Goal: Transaction & Acquisition: Purchase product/service

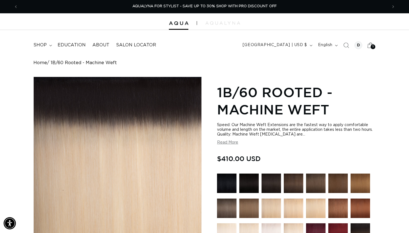
click at [370, 46] on icon at bounding box center [370, 45] width 13 height 13
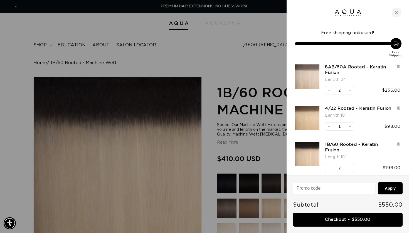
click at [202, 46] on div at bounding box center [204, 116] width 409 height 233
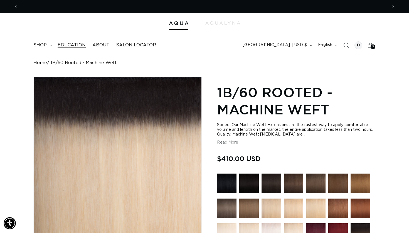
scroll to position [0, 369]
click at [46, 45] on span "shop" at bounding box center [39, 45] width 13 height 6
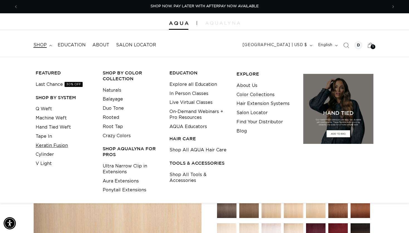
click at [42, 143] on link "Keratin Fusion" at bounding box center [52, 145] width 32 height 9
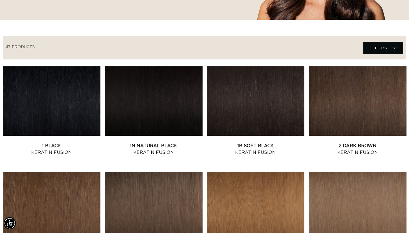
scroll to position [161, 0]
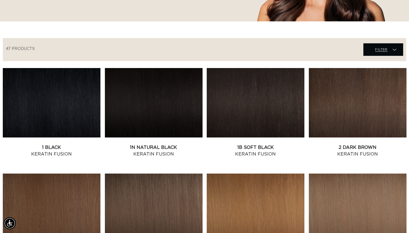
click at [376, 49] on span "Filter" at bounding box center [381, 49] width 13 height 11
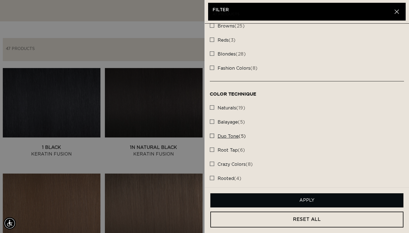
scroll to position [0, 369]
click at [212, 148] on rect at bounding box center [212, 150] width 4 height 4
click at [212, 146] on input "root tap (6) root tap (6 products)" at bounding box center [212, 148] width 4 height 4
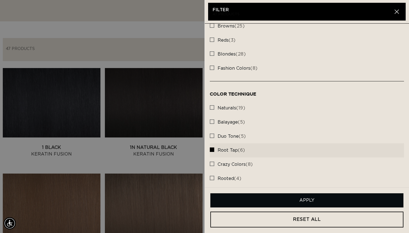
scroll to position [0, 738]
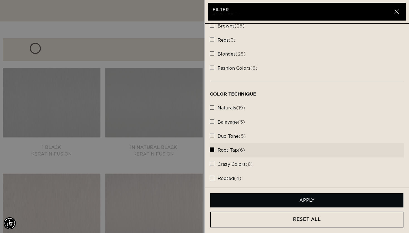
click at [305, 199] on button "Apply" at bounding box center [306, 200] width 193 height 14
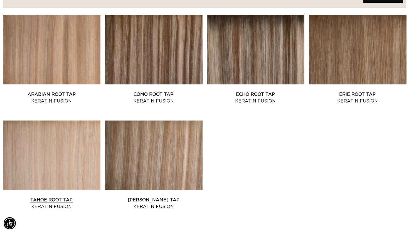
click at [75, 197] on link "Tahoe Root Tap Keratin Fusion" at bounding box center [52, 203] width 98 height 13
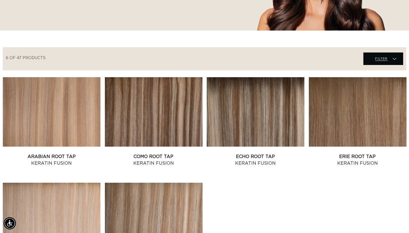
scroll to position [0, 369]
click at [376, 61] on span "Filter" at bounding box center [381, 58] width 13 height 11
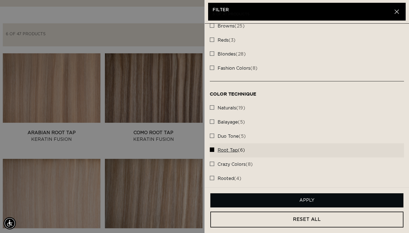
scroll to position [176, 0]
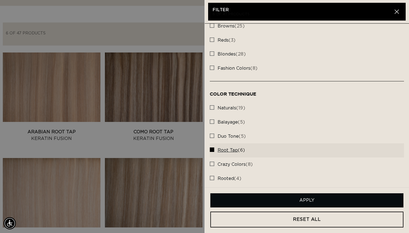
click at [213, 148] on rect at bounding box center [212, 150] width 4 height 4
click at [213, 148] on input "root tap (6) root tap (6 products)" at bounding box center [212, 148] width 4 height 4
checkbox input "false"
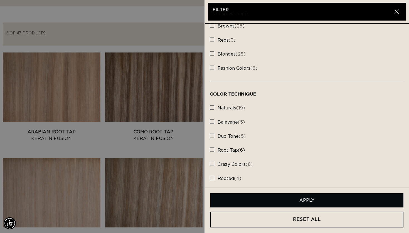
scroll to position [0, 738]
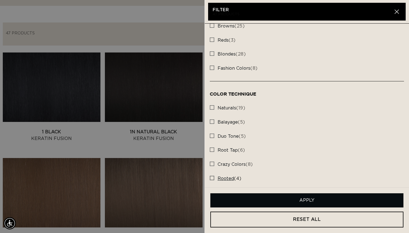
click at [214, 176] on label "rooted (4) rooted (4 products)" at bounding box center [307, 179] width 194 height 14
click at [214, 176] on input "rooted (4) rooted (4 products)" at bounding box center [212, 177] width 4 height 4
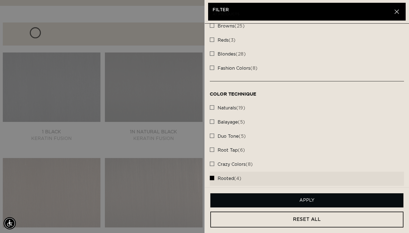
click at [287, 200] on button "Apply" at bounding box center [306, 200] width 193 height 14
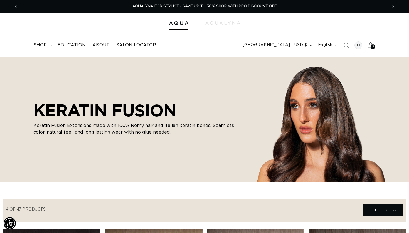
click at [369, 46] on icon at bounding box center [370, 45] width 13 height 13
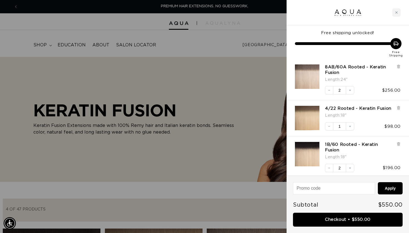
click at [252, 85] on div at bounding box center [204, 116] width 409 height 233
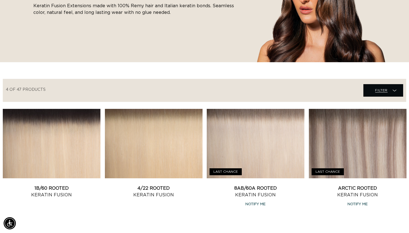
scroll to position [0, 738]
click at [375, 93] on span "Filter" at bounding box center [381, 90] width 13 height 11
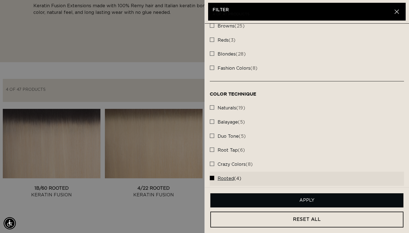
click at [212, 176] on rect at bounding box center [212, 178] width 4 height 4
click at [212, 175] on input "rooted (4) rooted (4 products)" at bounding box center [212, 177] width 4 height 4
checkbox input "false"
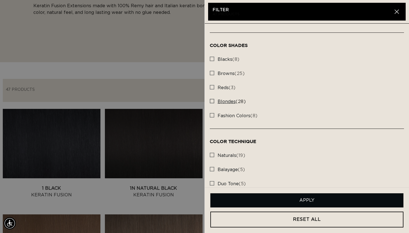
click at [213, 99] on rect at bounding box center [212, 101] width 4 height 4
click at [213, 99] on input "blondes (28) blondes (28 products)" at bounding box center [212, 100] width 4 height 4
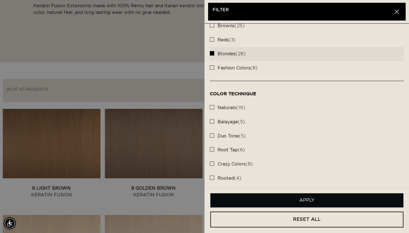
scroll to position [162, 0]
click at [278, 204] on button "Apply" at bounding box center [306, 200] width 193 height 14
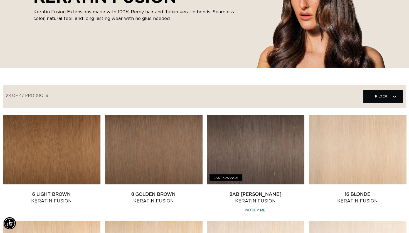
scroll to position [110, 0]
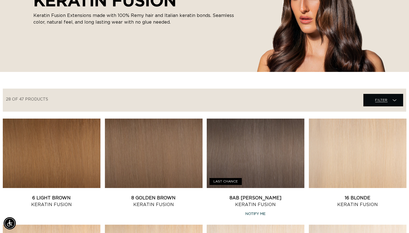
click at [388, 98] on span "Filter Filter" at bounding box center [383, 100] width 40 height 13
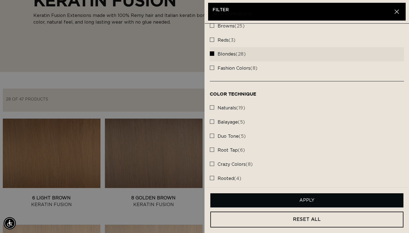
scroll to position [0, 369]
click at [213, 52] on rect at bounding box center [212, 54] width 4 height 4
click at [213, 52] on input "blondes (28) blondes (28 products)" at bounding box center [212, 52] width 4 height 4
checkbox input "false"
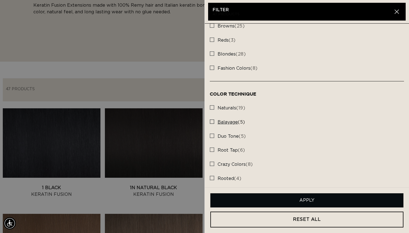
scroll to position [121, 0]
click at [213, 120] on rect at bounding box center [212, 122] width 4 height 4
click at [213, 119] on input "balayage (5) balayage (5 products)" at bounding box center [212, 120] width 4 height 4
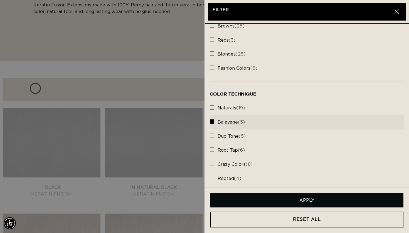
click at [281, 203] on button "Apply" at bounding box center [306, 200] width 193 height 14
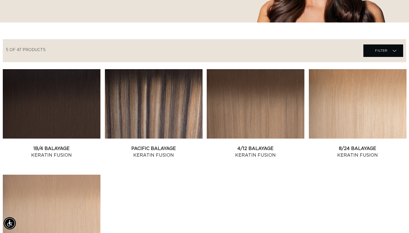
scroll to position [0, 738]
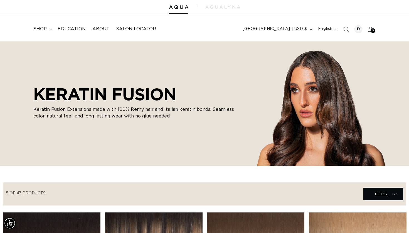
click at [381, 197] on span "Filter" at bounding box center [381, 194] width 13 height 11
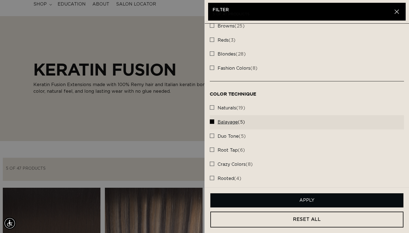
click at [212, 120] on rect at bounding box center [212, 122] width 4 height 4
click at [212, 120] on input "balayage (5) balayage (5 products)" at bounding box center [212, 120] width 4 height 4
checkbox input "false"
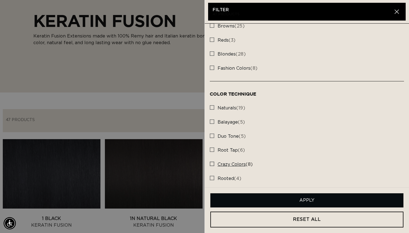
click at [212, 162] on rect at bounding box center [212, 164] width 4 height 4
click at [212, 160] on input "crazy colors (8) crazy colors (8 products)" at bounding box center [212, 162] width 4 height 4
checkbox input "true"
click at [270, 201] on button "Apply" at bounding box center [306, 200] width 193 height 14
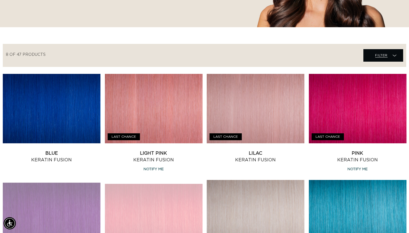
click at [385, 58] on span "Filter" at bounding box center [381, 55] width 13 height 11
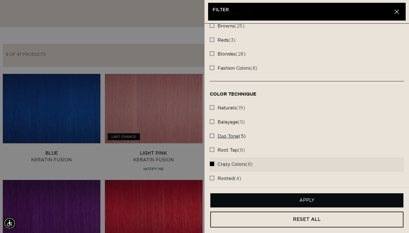
click at [213, 134] on rect at bounding box center [212, 136] width 4 height 4
click at [213, 132] on input "duo tone (5) duo tone (5 products)" at bounding box center [212, 134] width 4 height 4
checkbox input "true"
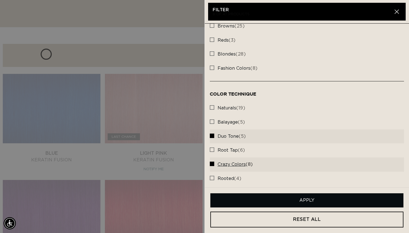
click at [211, 162] on rect at bounding box center [212, 164] width 4 height 4
click at [211, 160] on input "crazy colors (8) crazy colors (8 products)" at bounding box center [212, 162] width 4 height 4
checkbox input "false"
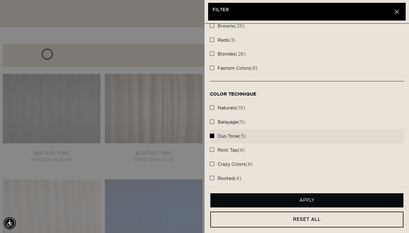
click at [274, 200] on button "Apply" at bounding box center [306, 200] width 193 height 14
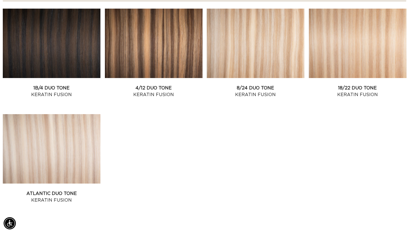
scroll to position [221, 0]
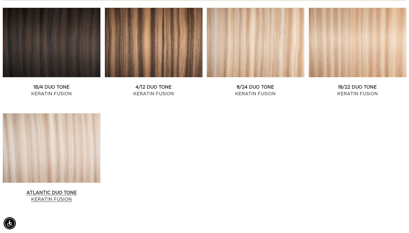
click at [97, 190] on link "Atlantic Duo Tone Keratin Fusion" at bounding box center [52, 196] width 98 height 13
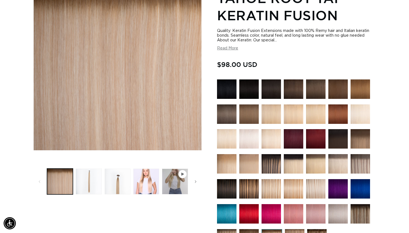
scroll to position [0, 369]
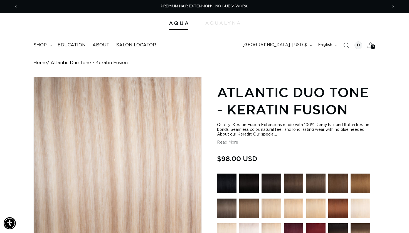
click at [371, 46] on div "5 5" at bounding box center [372, 46] width 5 height 5
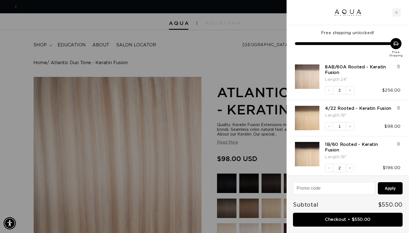
scroll to position [0, 369]
click at [350, 90] on icon "Increase quantity" at bounding box center [349, 90] width 3 height 3
click at [333, 65] on link "8AB/60A Rooted - Keratin Fusion" at bounding box center [359, 69] width 69 height 11
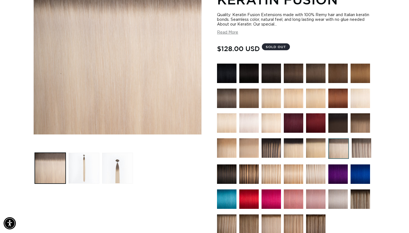
scroll to position [0, 369]
